Goal: Information Seeking & Learning: Find specific page/section

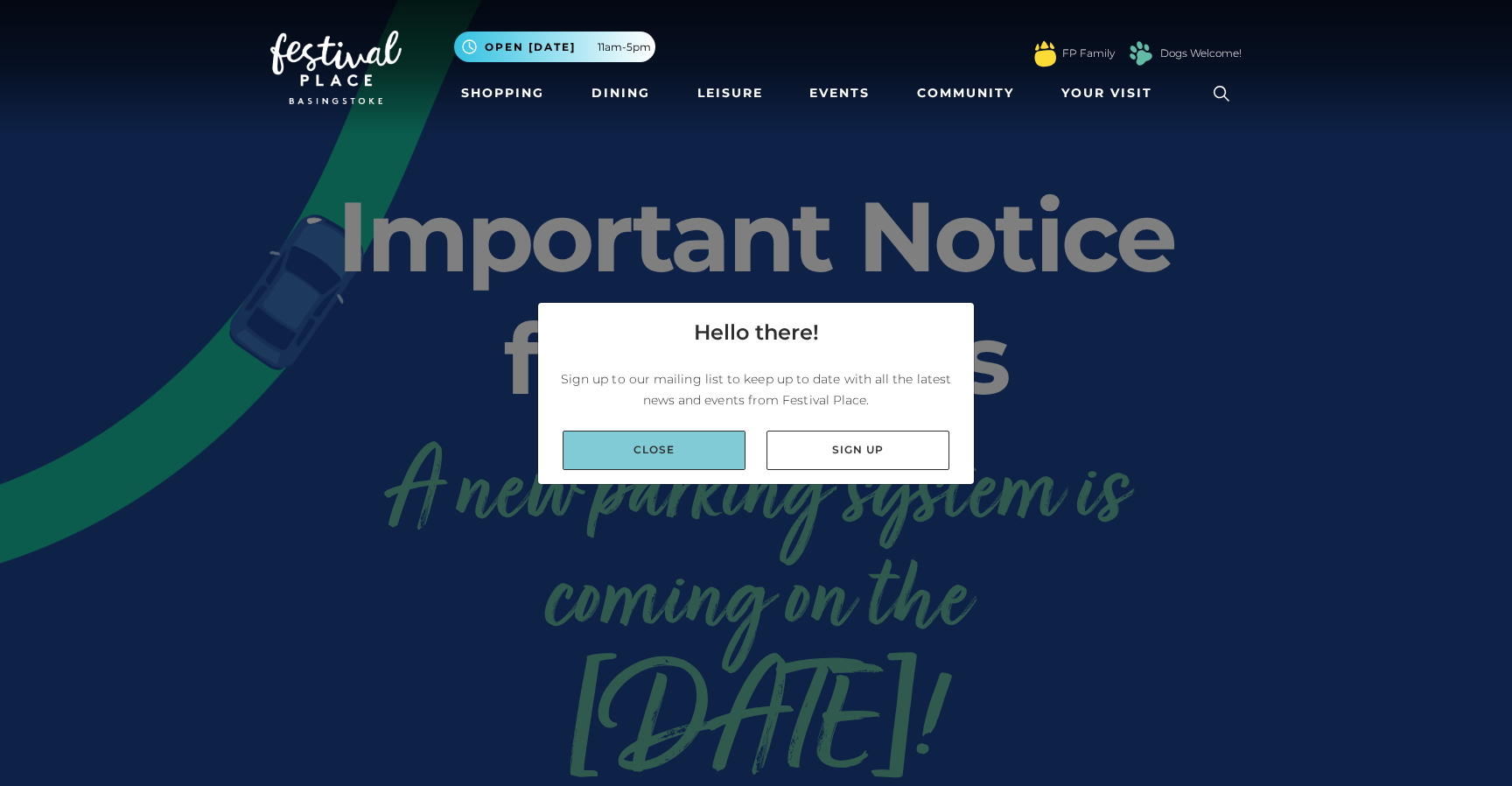
click at [654, 436] on link "Close" at bounding box center [654, 450] width 183 height 39
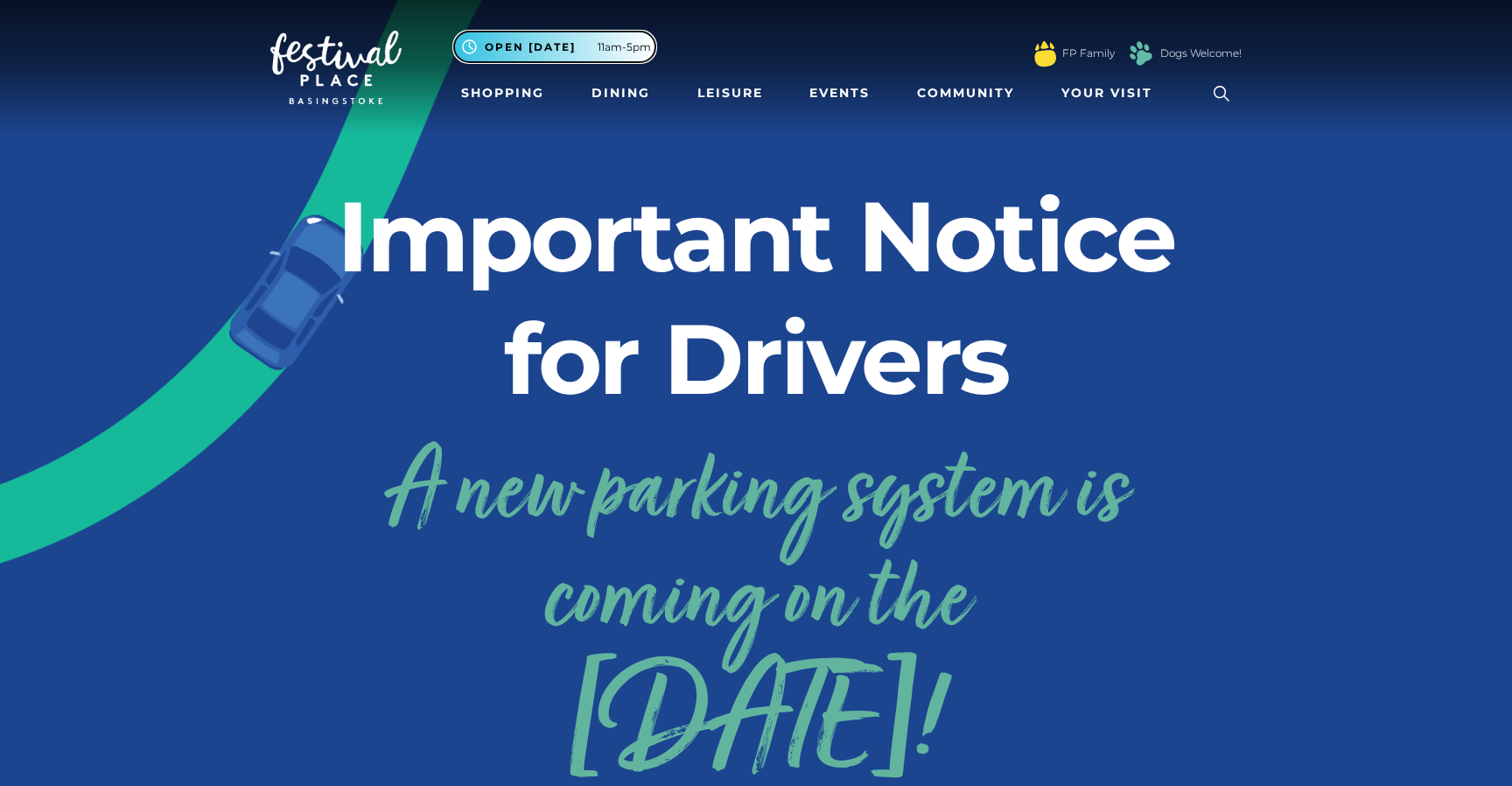
click at [618, 52] on span "11am-5pm" at bounding box center [625, 47] width 53 height 16
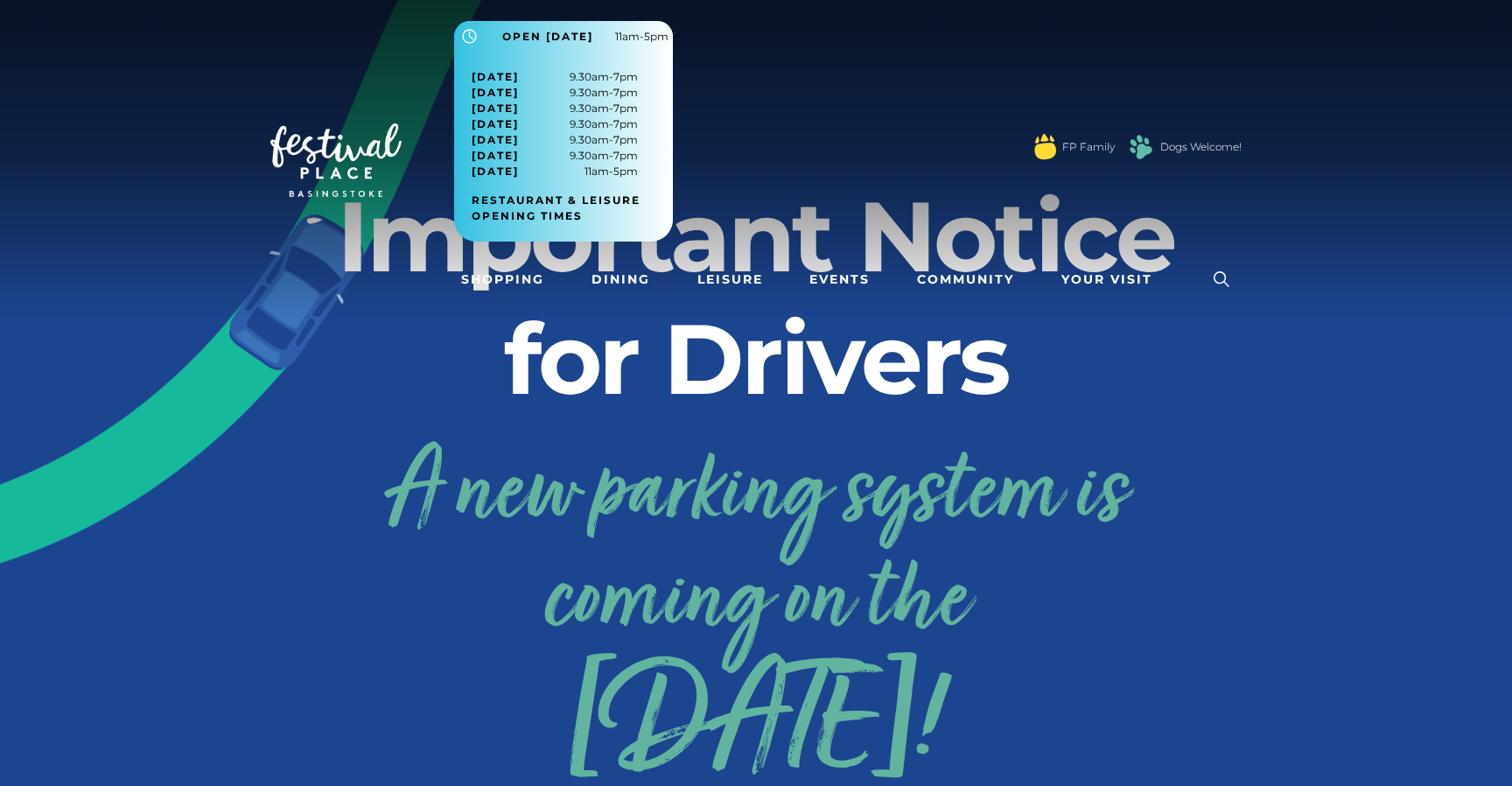
click at [618, 52] on div "Monday 9.30am-7pm Tuesday 9.30am-7pm Wednesday 9.30am-7pm Thursday 9.30am-7pm F…" at bounding box center [563, 146] width 219 height 190
click at [596, 324] on h2 "Important Notice for Drivers" at bounding box center [756, 297] width 972 height 245
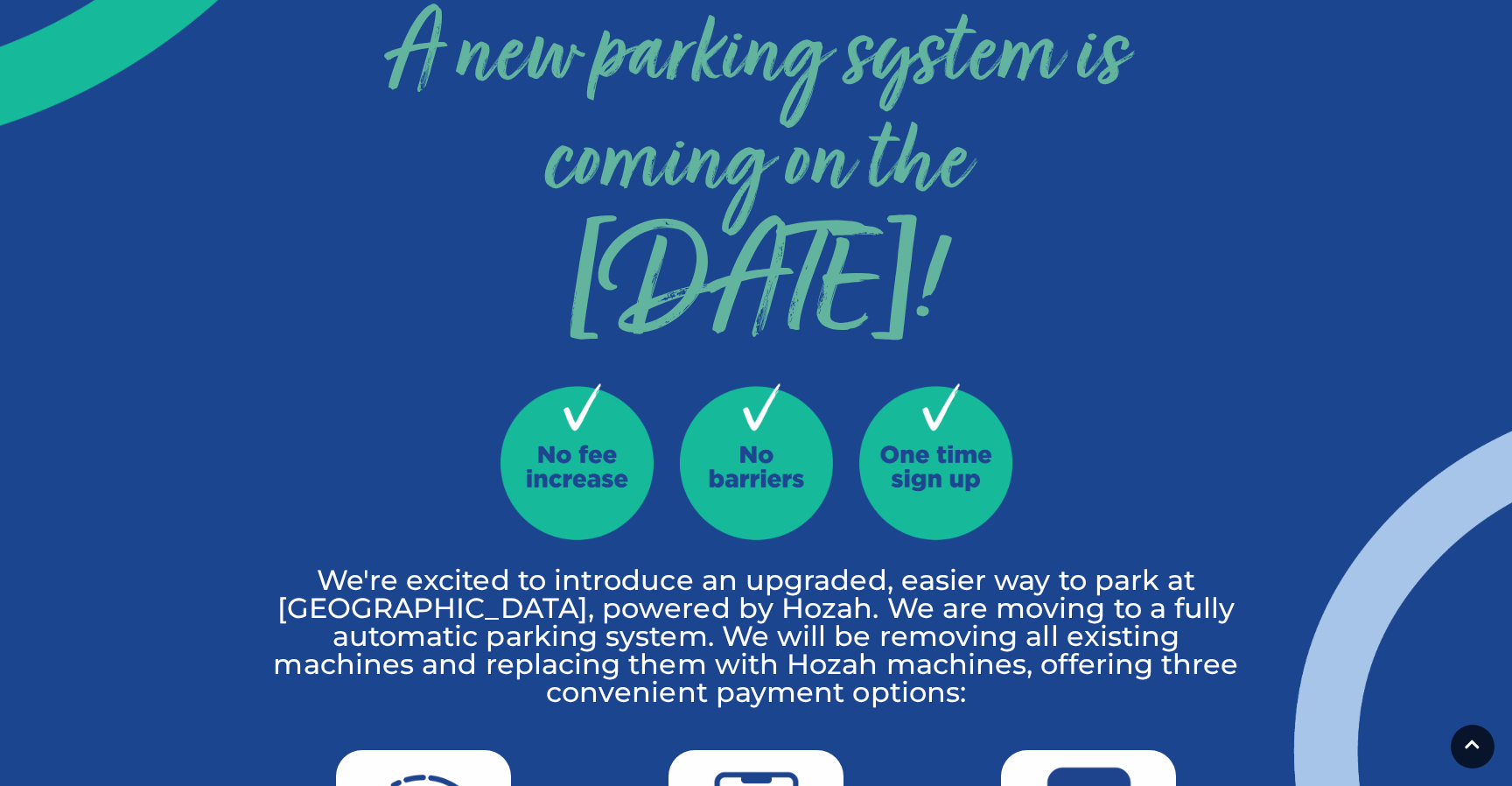
scroll to position [471, 0]
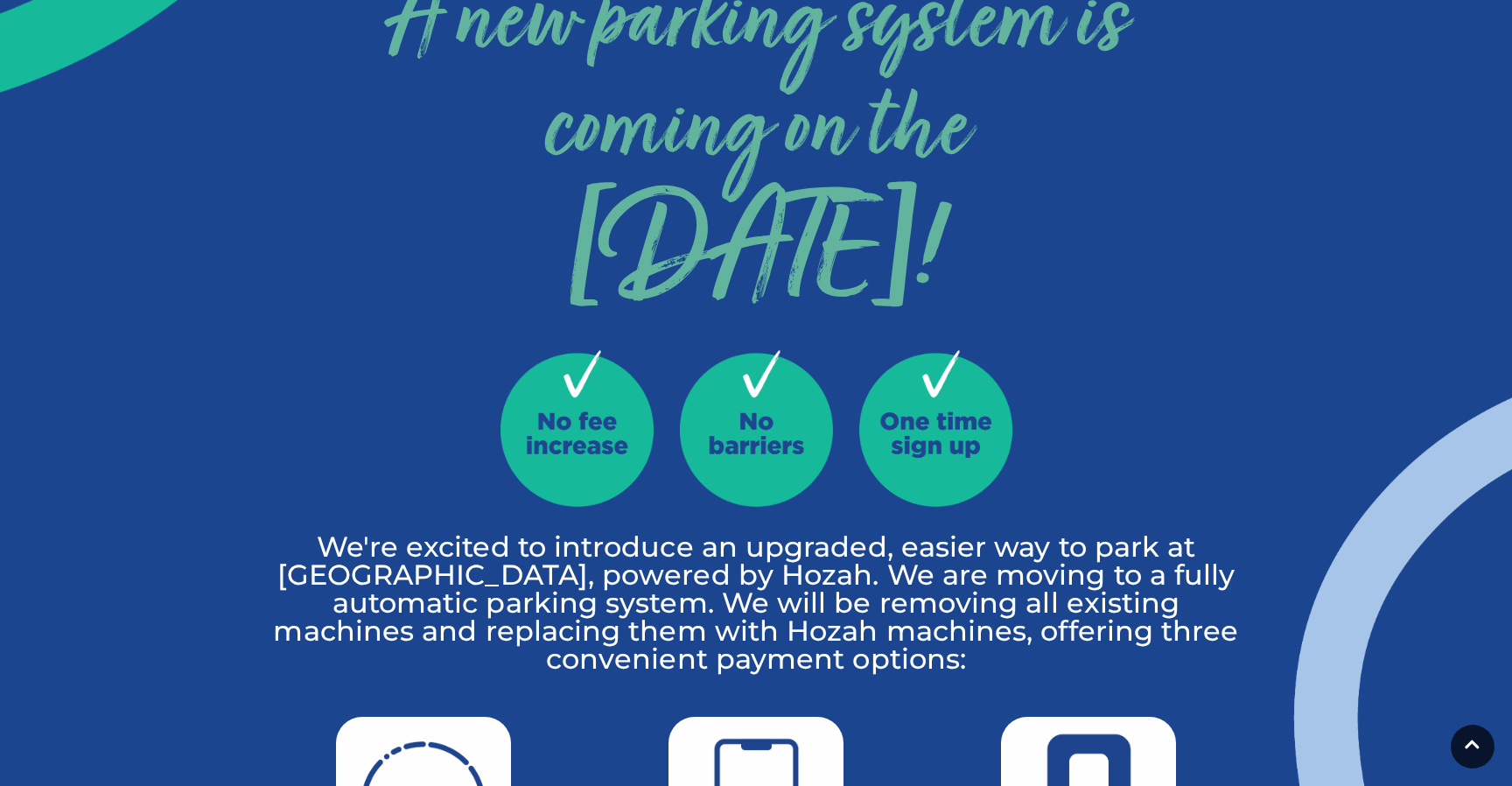
click at [1205, 436] on div at bounding box center [756, 442] width 972 height 183
drag, startPoint x: 1206, startPoint y: 466, endPoint x: 1198, endPoint y: 413, distance: 53.6
click at [1199, 420] on div at bounding box center [756, 442] width 972 height 183
click at [1198, 467] on div at bounding box center [756, 442] width 972 height 183
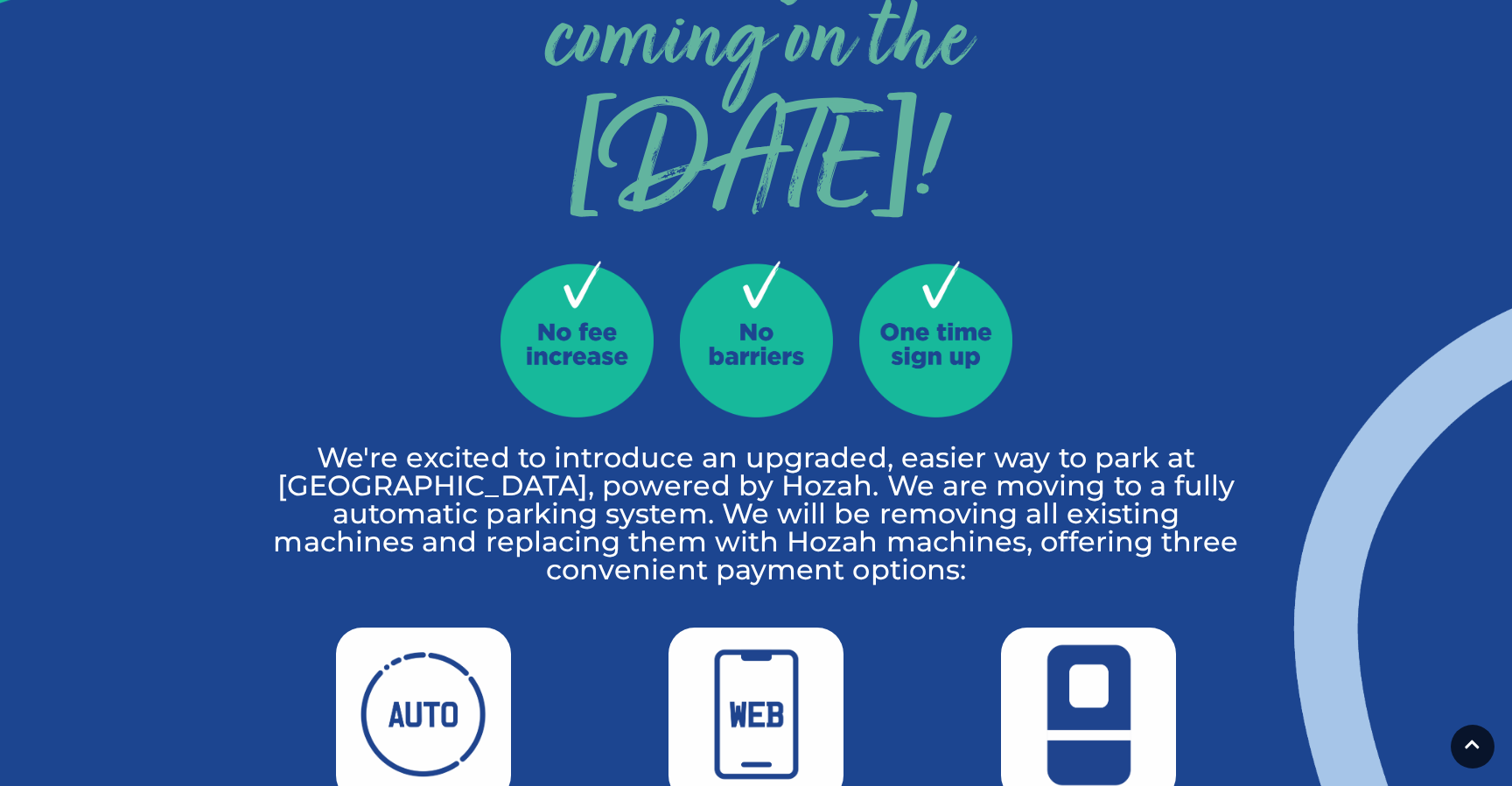
scroll to position [0, 0]
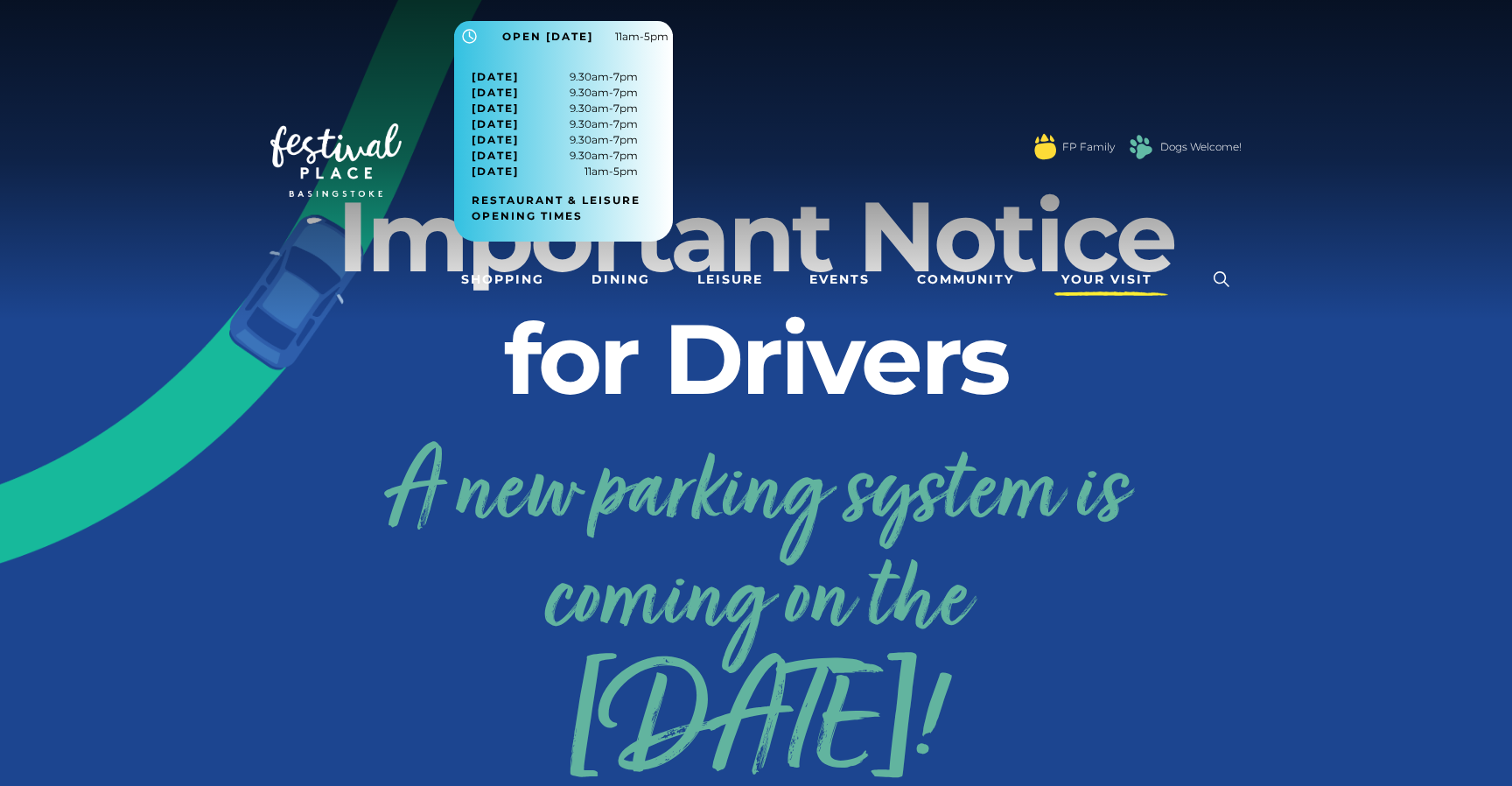
click at [1099, 283] on span "Your Visit" at bounding box center [1107, 280] width 91 height 19
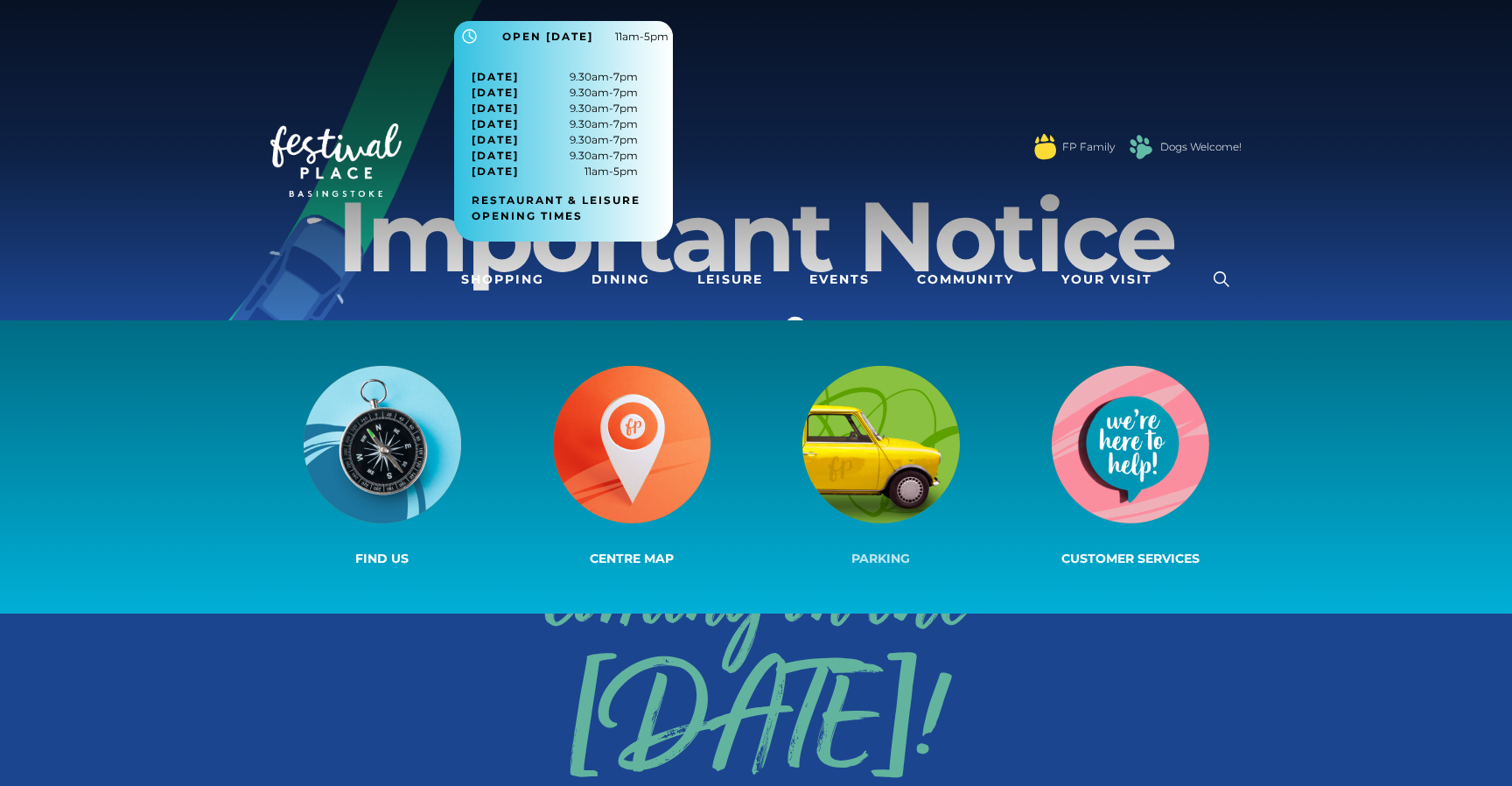
click at [858, 448] on img at bounding box center [881, 444] width 158 height 158
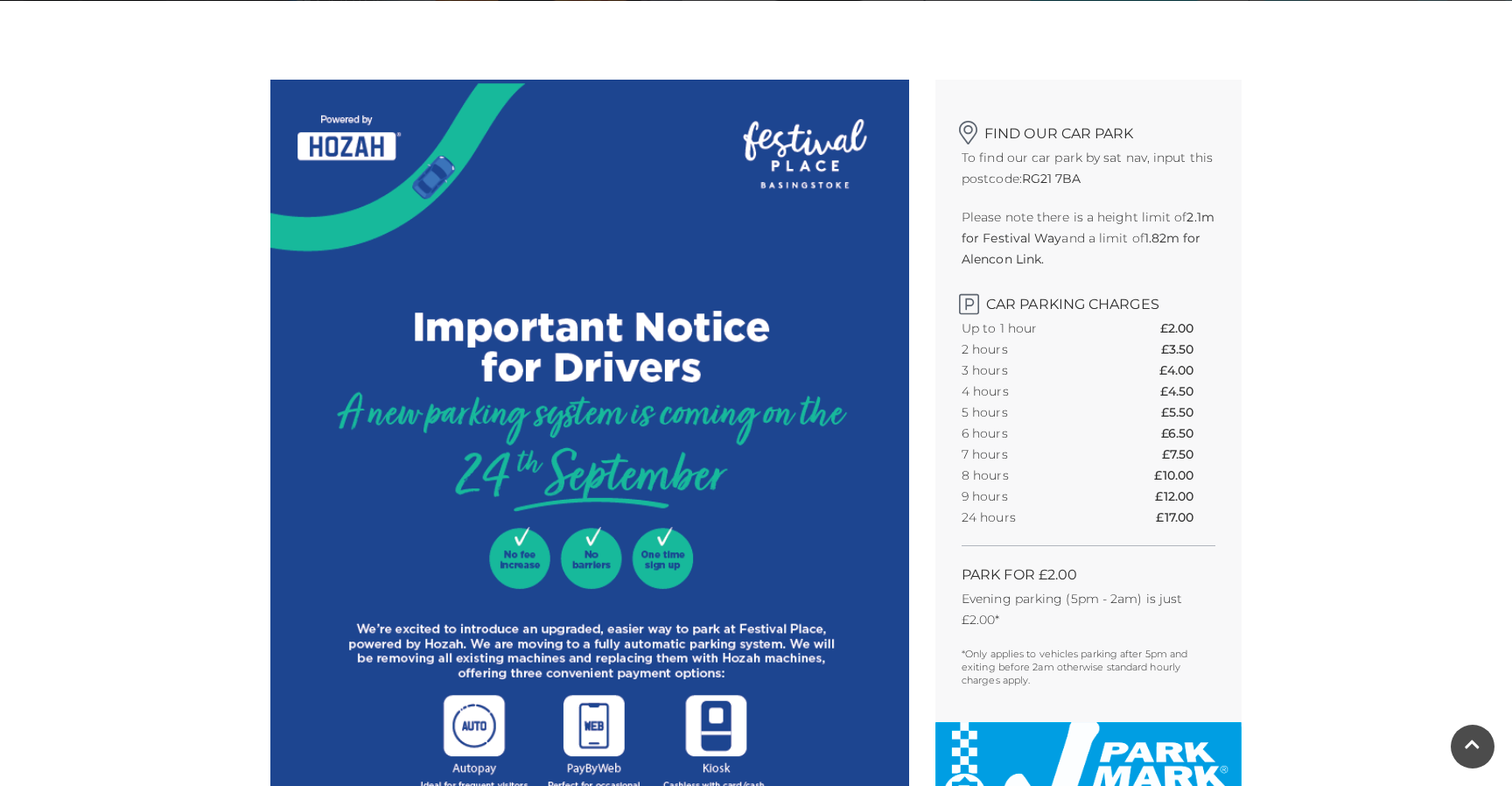
scroll to position [448, 0]
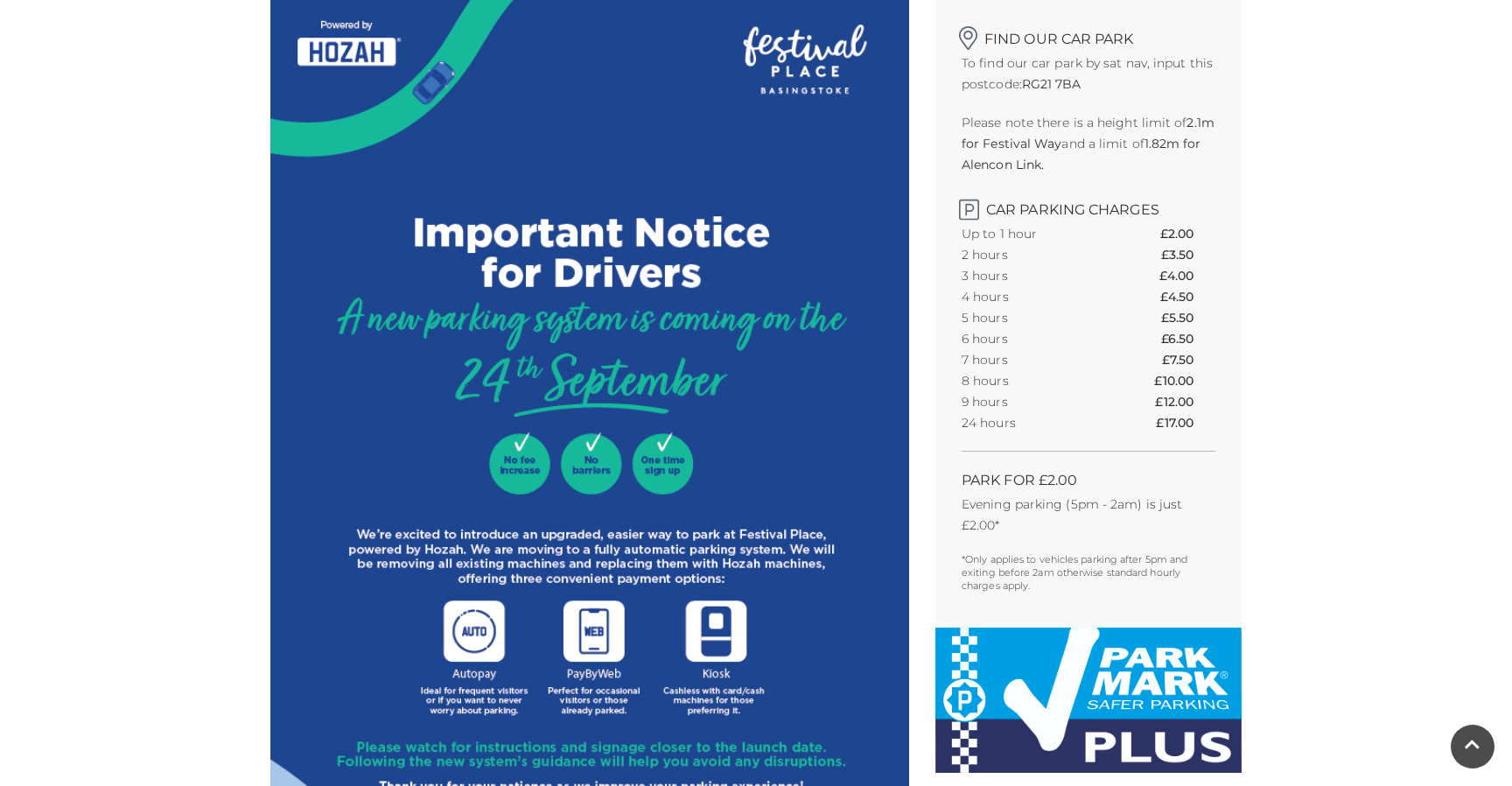
scroll to position [640, 0]
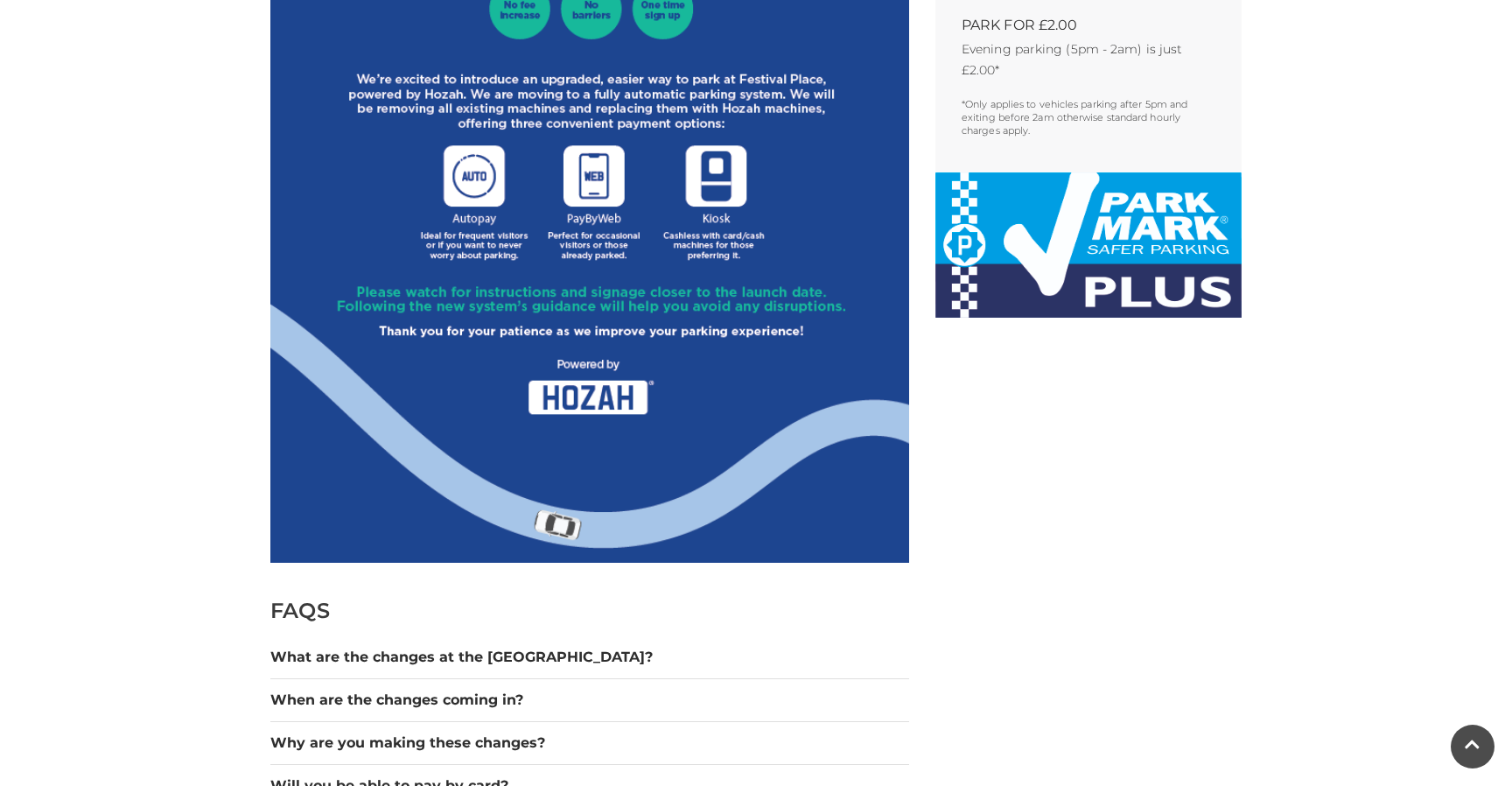
drag, startPoint x: 1329, startPoint y: 435, endPoint x: 1329, endPoint y: 409, distance: 26.0
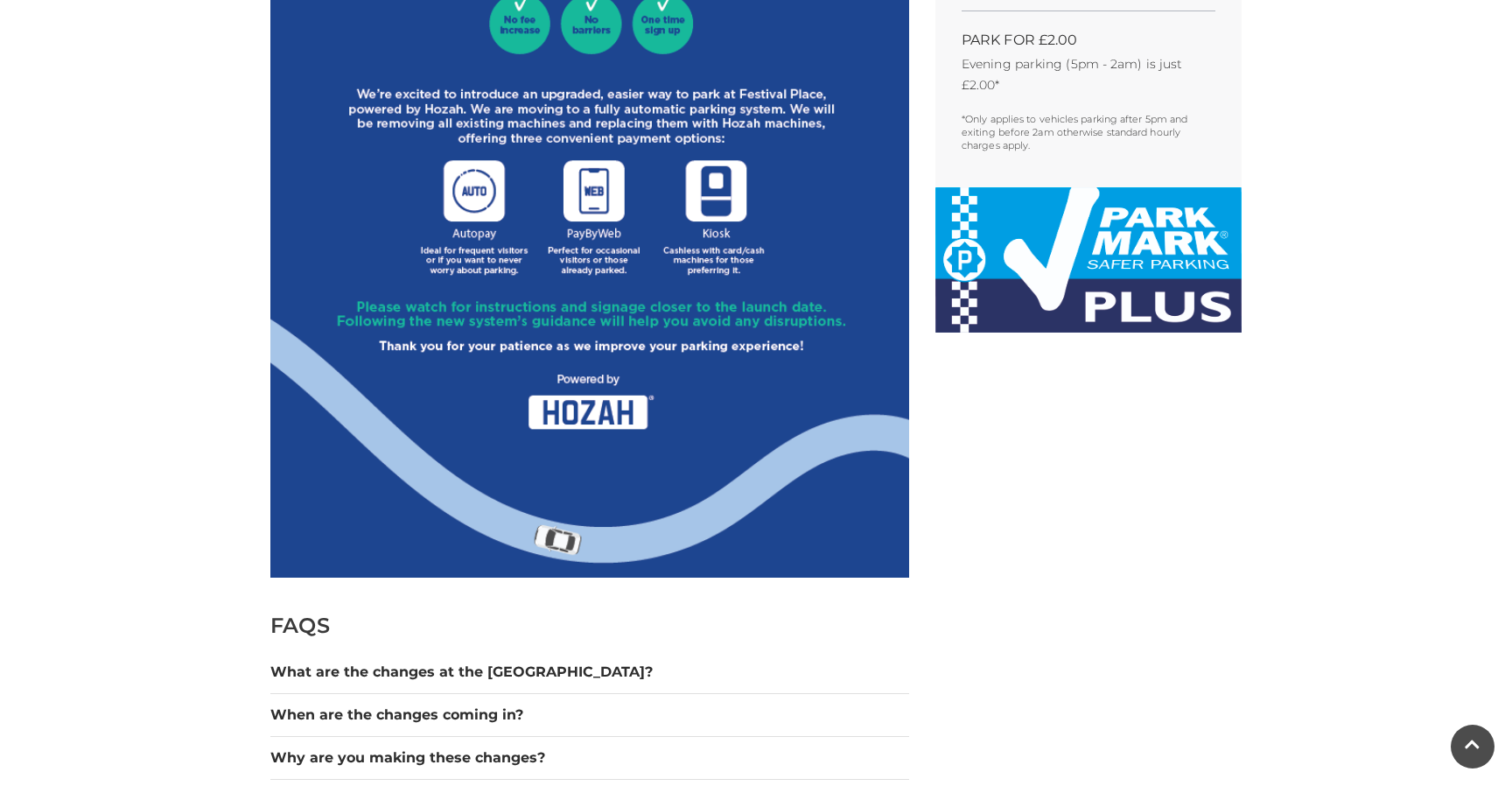
scroll to position [963, 0]
